Goal: Task Accomplishment & Management: Use online tool/utility

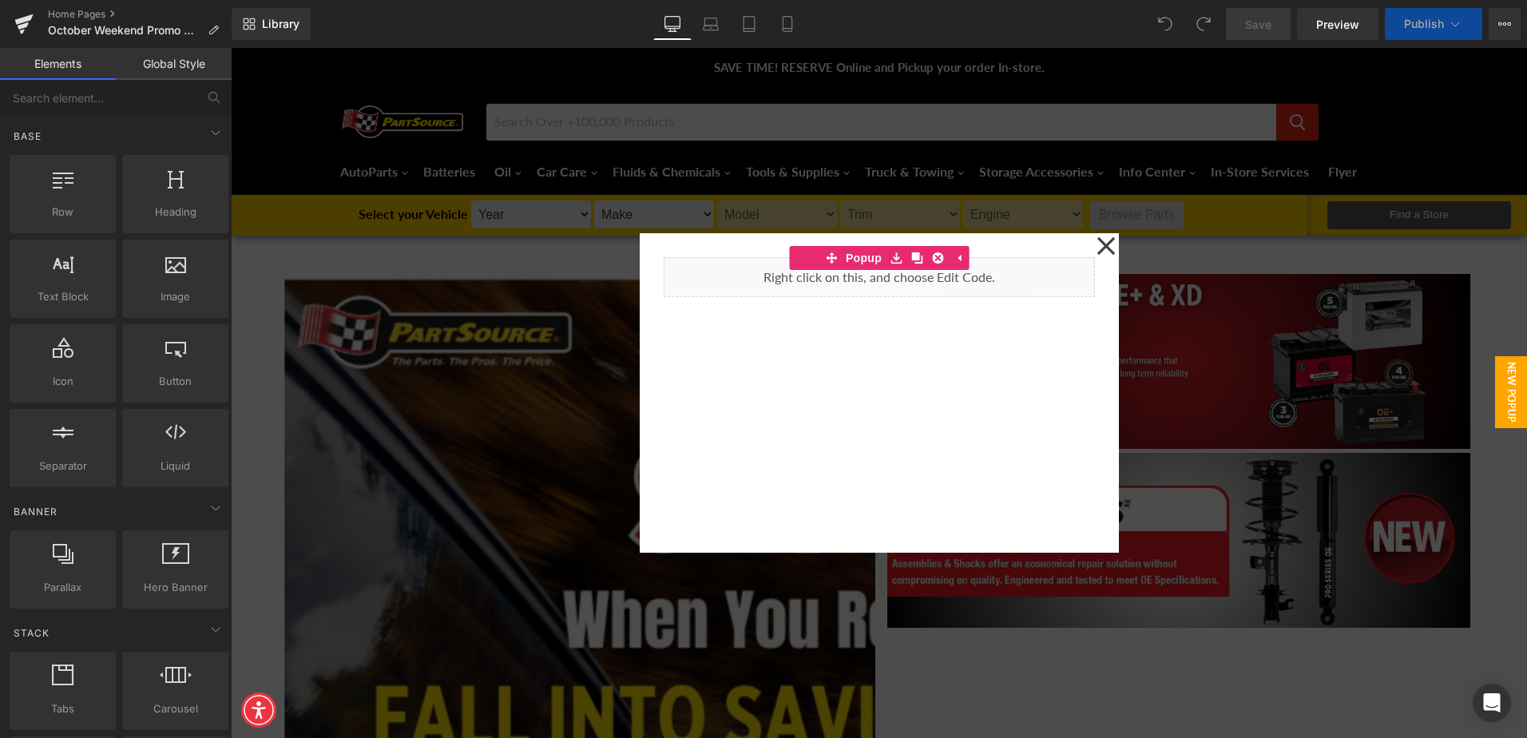
click at [1089, 248] on div "Liquid" at bounding box center [879, 392] width 479 height 319
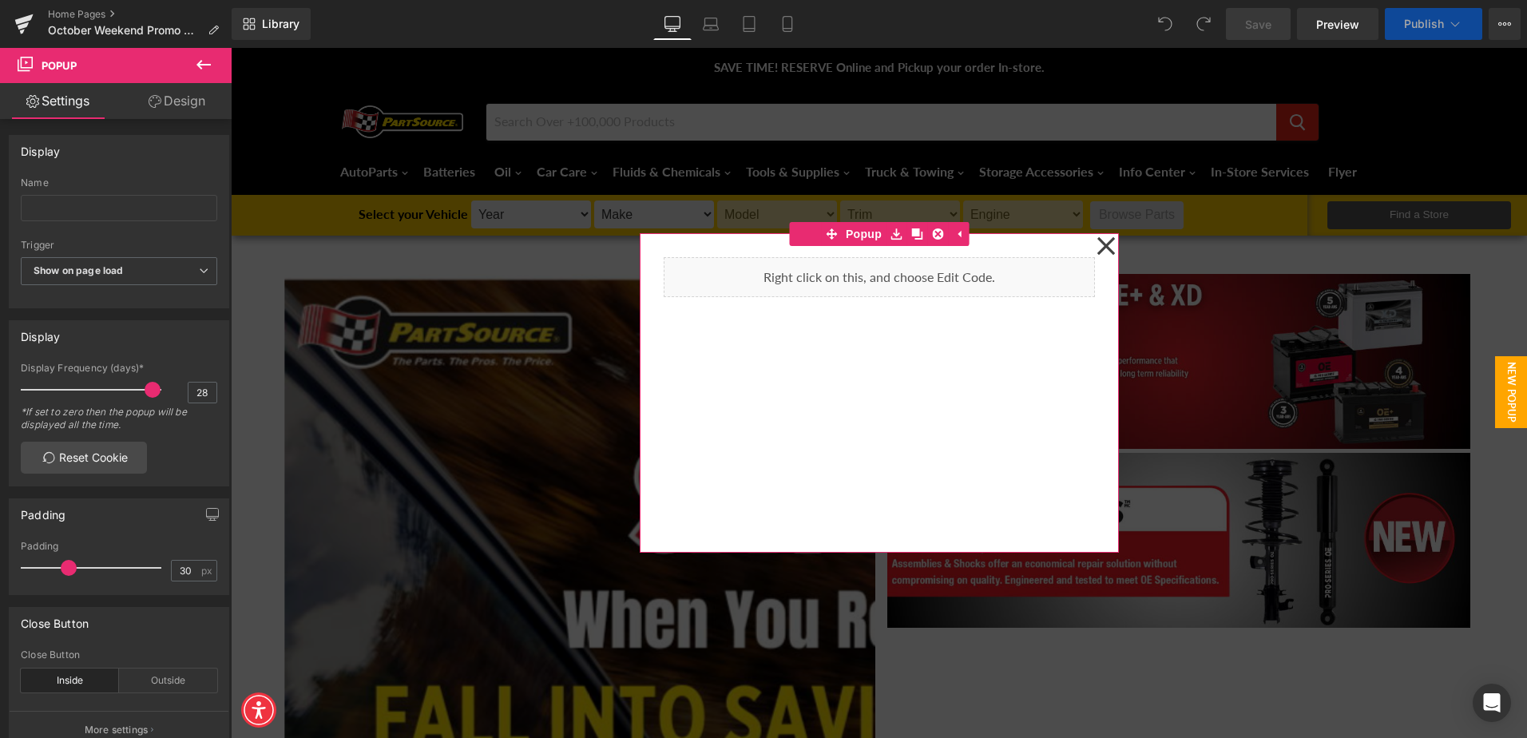
click at [1096, 251] on icon at bounding box center [1105, 246] width 19 height 80
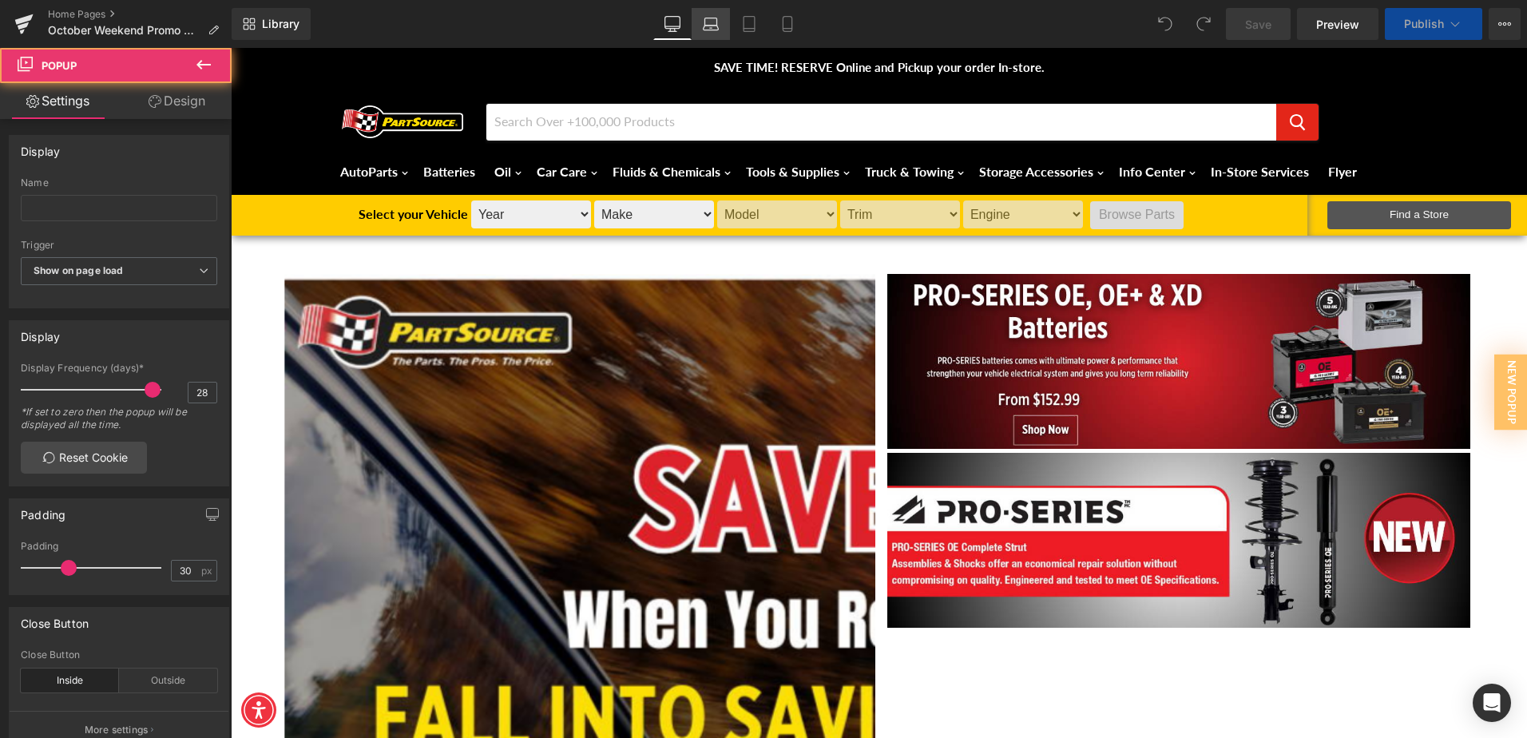
click at [711, 32] on link "Laptop" at bounding box center [711, 24] width 38 height 32
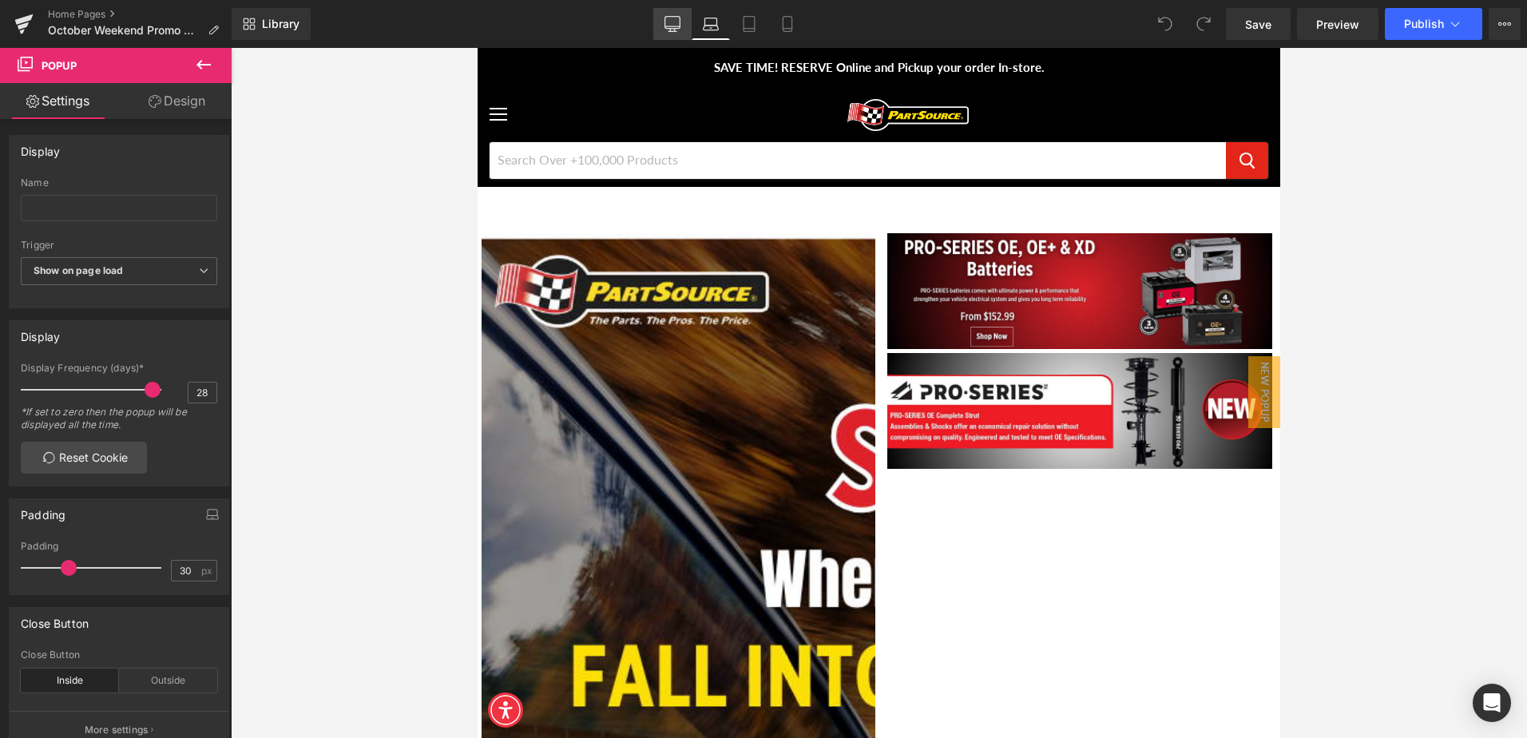
click at [690, 22] on link "Desktop" at bounding box center [672, 24] width 38 height 32
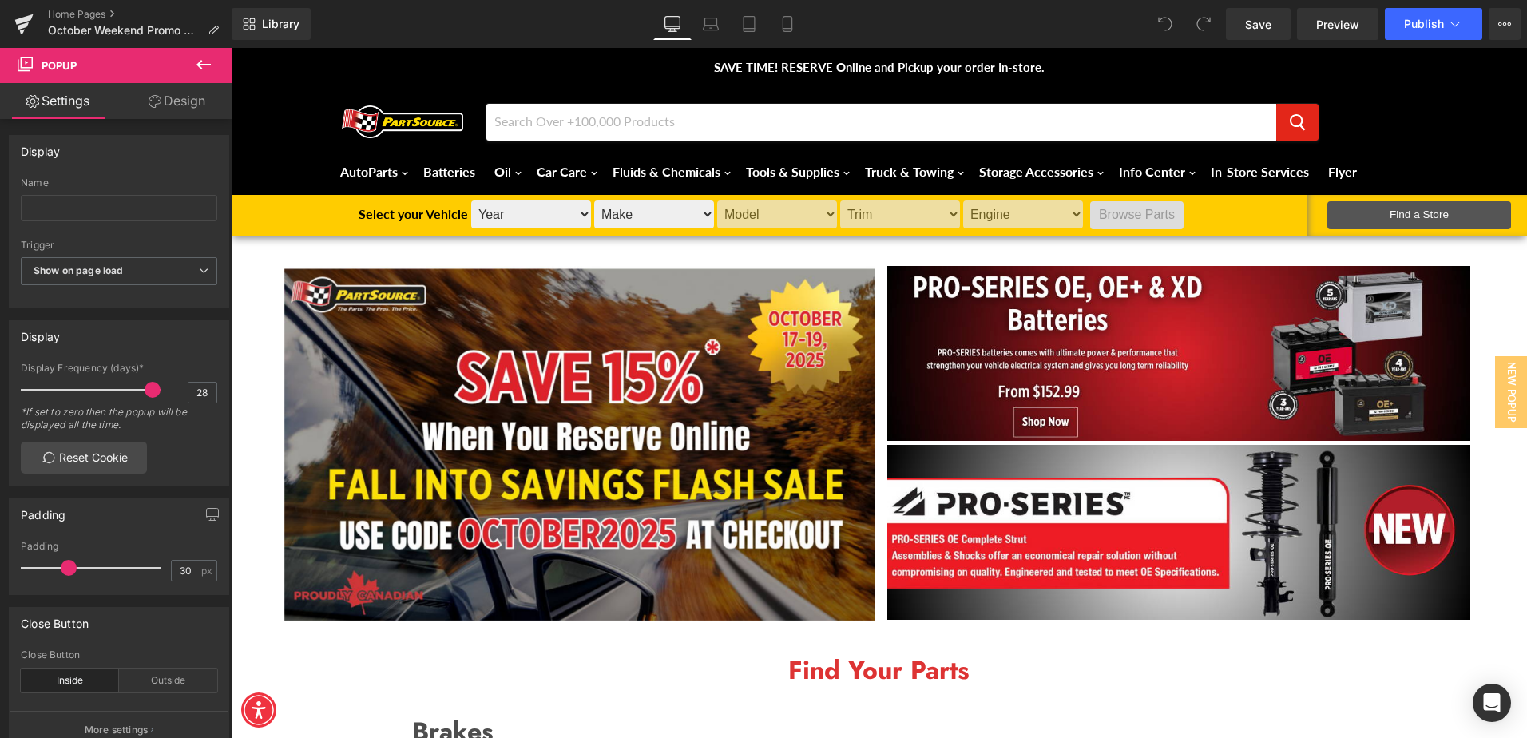
drag, startPoint x: 1409, startPoint y: 4, endPoint x: 1413, endPoint y: 12, distance: 8.9
click at [1410, 4] on div "Library Desktop Desktop Laptop Tablet Mobile Save Preview Publish Scheduled Vie…" at bounding box center [879, 24] width 1295 height 48
click at [1414, 14] on button "Publish" at bounding box center [1433, 24] width 97 height 32
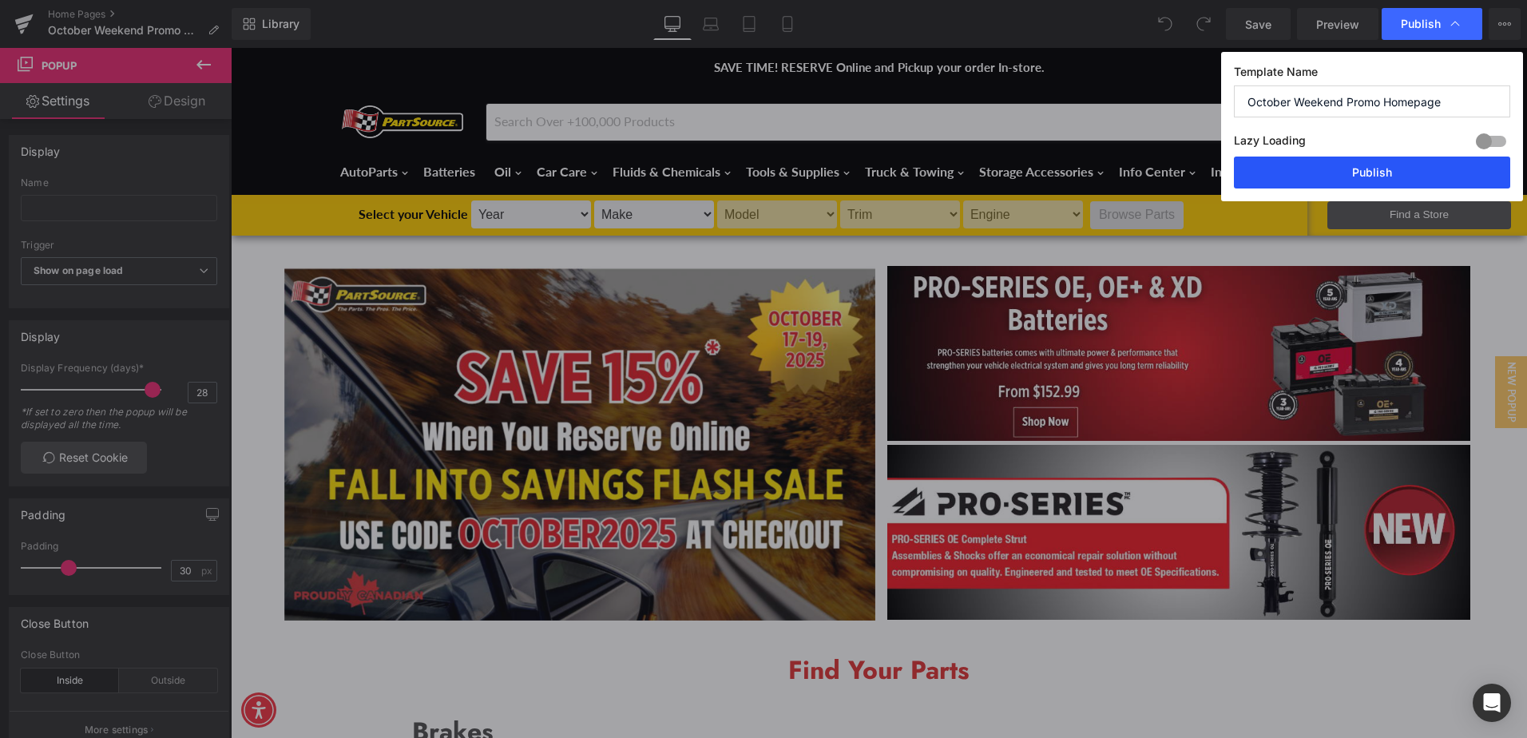
click at [1354, 165] on button "Publish" at bounding box center [1372, 173] width 276 height 32
